Goal: Task Accomplishment & Management: Complete application form

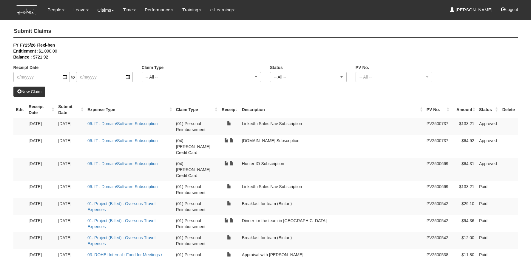
select select "50"
click at [37, 76] on input "search" at bounding box center [41, 77] width 56 height 10
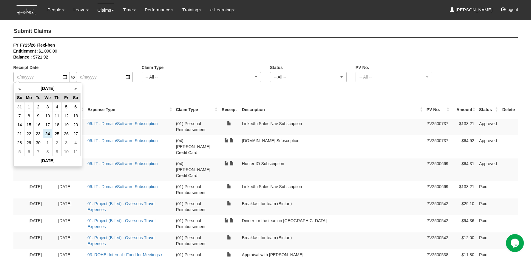
click at [94, 95] on div "New Claim" at bounding box center [265, 92] width 505 height 10
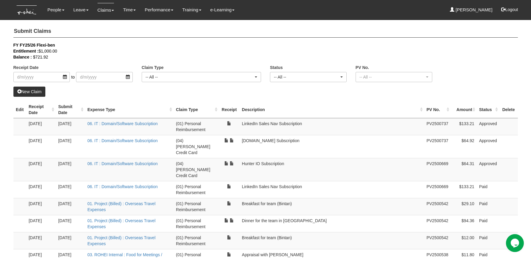
click at [31, 93] on link "New Claim" at bounding box center [29, 92] width 32 height 10
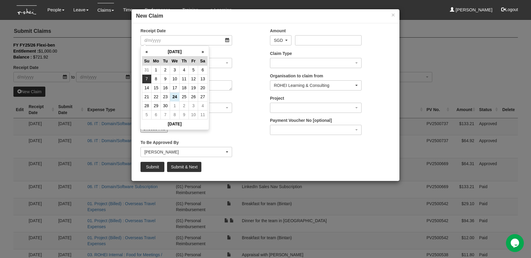
click at [149, 79] on td "7" at bounding box center [146, 78] width 9 height 9
type input "[DATE]"
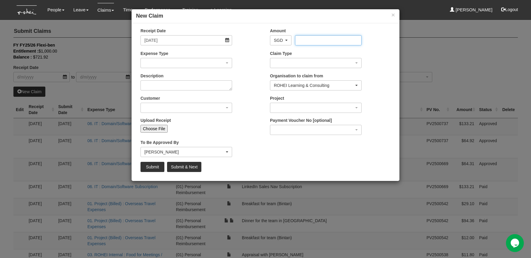
click at [349, 40] on input "Amount" at bounding box center [328, 40] width 66 height 10
type input "65.03"
click at [290, 61] on div "button" at bounding box center [315, 63] width 91 height 10
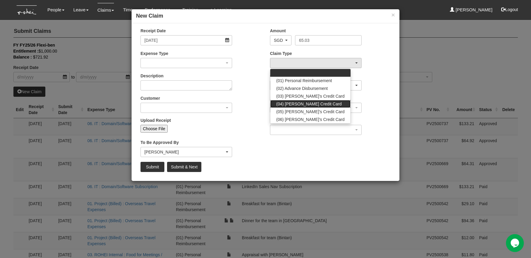
click at [303, 101] on span "(04) [PERSON_NAME] Credit Card" at bounding box center [308, 104] width 65 height 6
select select "16"
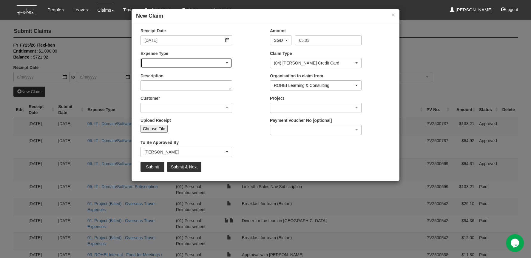
click at [211, 65] on div "button" at bounding box center [186, 63] width 91 height 10
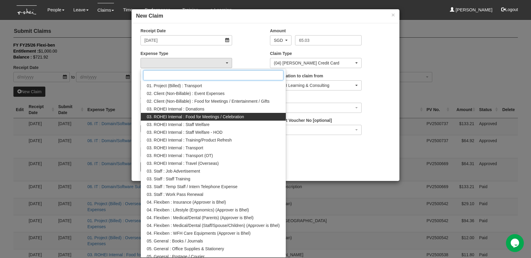
scroll to position [165, 0]
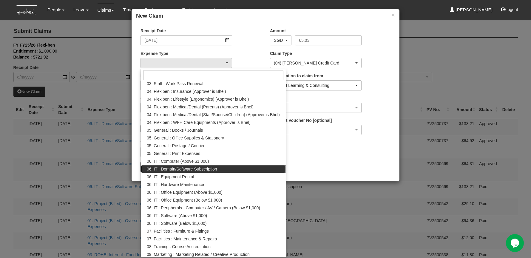
click at [204, 168] on span "06. IT : Domain/Software Subscription" at bounding box center [182, 169] width 70 height 6
select select "180"
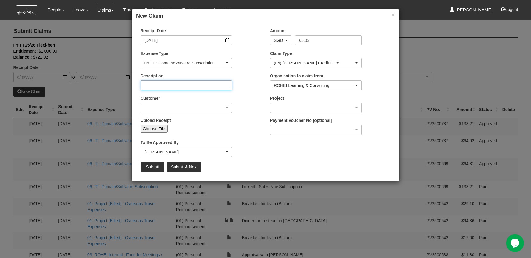
click at [186, 84] on textarea "Description" at bounding box center [187, 85] width 92 height 10
type textarea "Hunter.io Subscription"
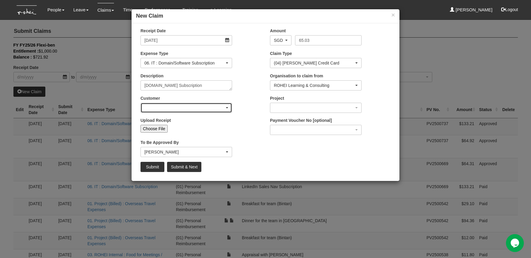
click at [165, 106] on div "button" at bounding box center [186, 108] width 91 height 10
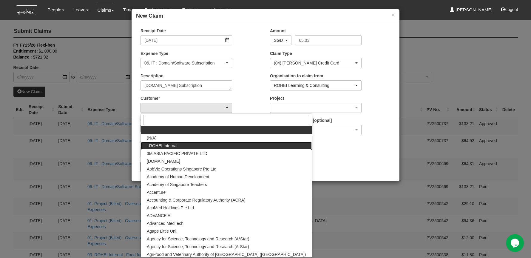
click at [167, 145] on span "_ROHEI Internal" at bounding box center [162, 146] width 31 height 6
select select "397"
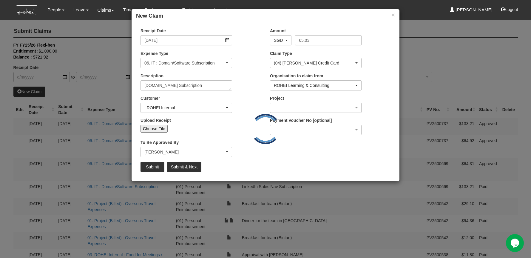
click at [157, 127] on input "Choose File" at bounding box center [154, 129] width 27 height 8
type input "C:\fakepath\Receipt-2460-4135.pdf"
type input "Choose Another File"
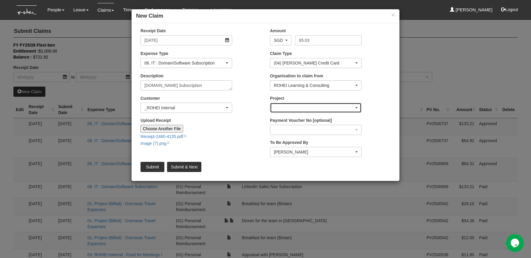
click at [303, 107] on div "button" at bounding box center [315, 108] width 91 height 10
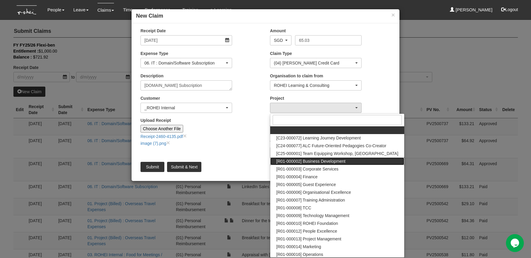
click at [310, 162] on span "[R01-000002] Business Development" at bounding box center [310, 161] width 69 height 6
select select "1480"
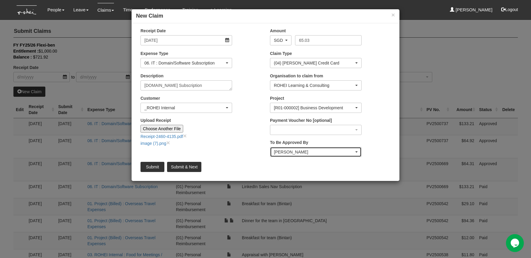
click at [302, 150] on div "Rachel Khoo" at bounding box center [314, 152] width 80 height 6
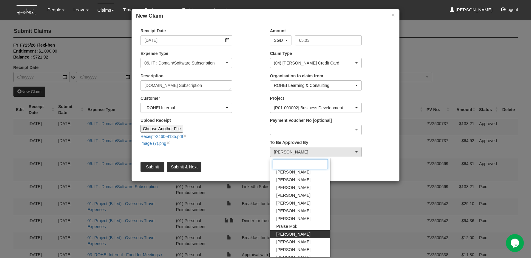
scroll to position [0, 0]
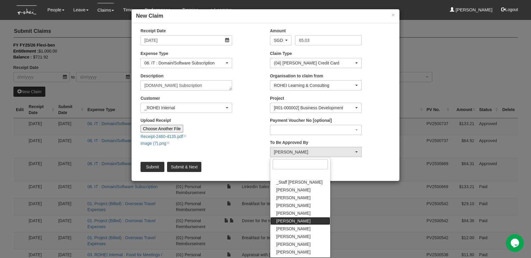
click at [301, 218] on link "Daniel Low" at bounding box center [300, 221] width 60 height 8
select select "4501bef8-d380-4b60-ac98-9fc585202088"
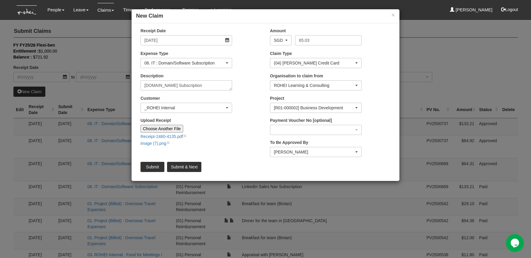
click at [239, 156] on div "Receipt Date 7/9/2025 Amount AED AFN ALL AMD ANG AOA ARS AUD AWG AZN BAM BBD BD…" at bounding box center [266, 102] width 268 height 149
click at [155, 166] on input "Submit" at bounding box center [153, 167] width 24 height 10
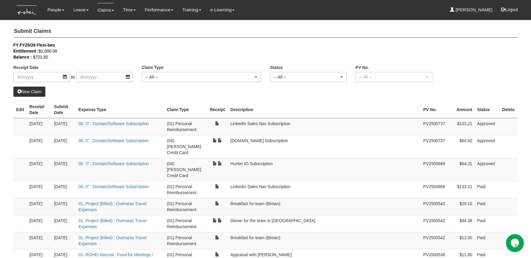
select select "50"
